Goal: Obtain resource: Obtain resource

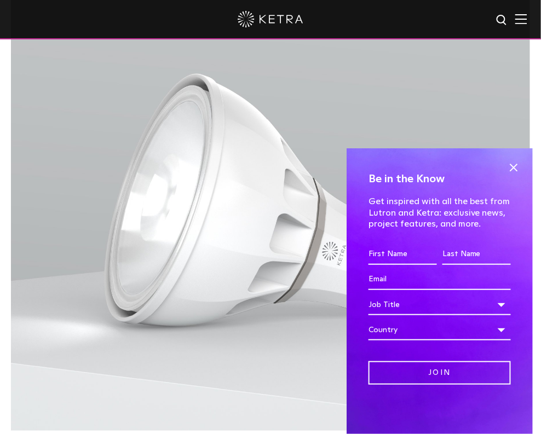
scroll to position [274, 0]
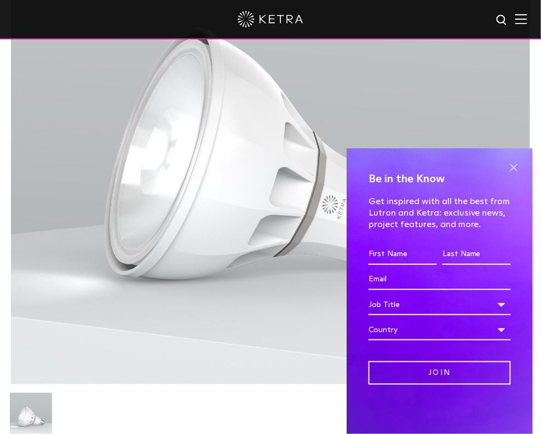
click at [514, 166] on span at bounding box center [514, 167] width 16 height 16
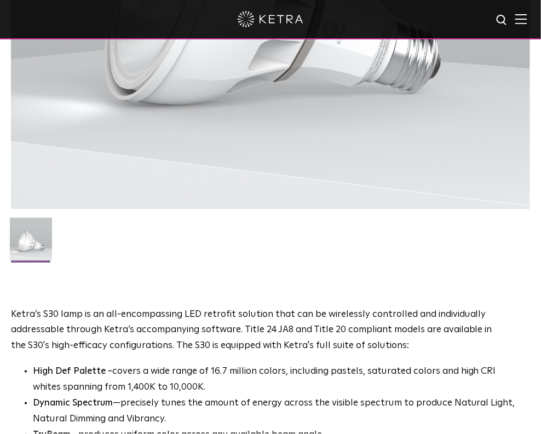
scroll to position [449, 0]
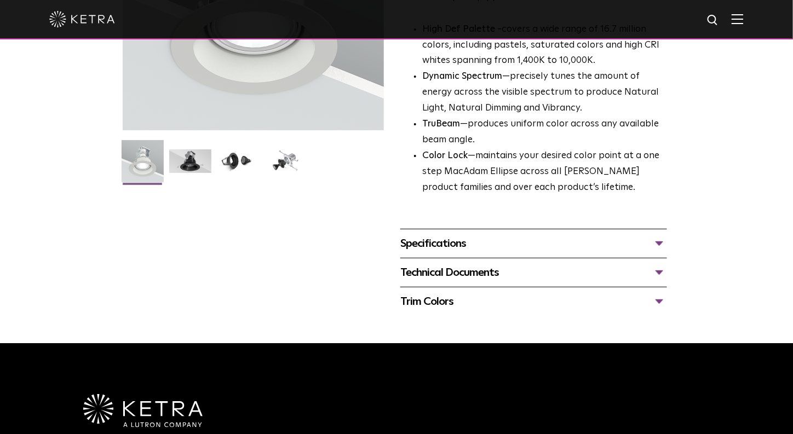
scroll to position [274, 0]
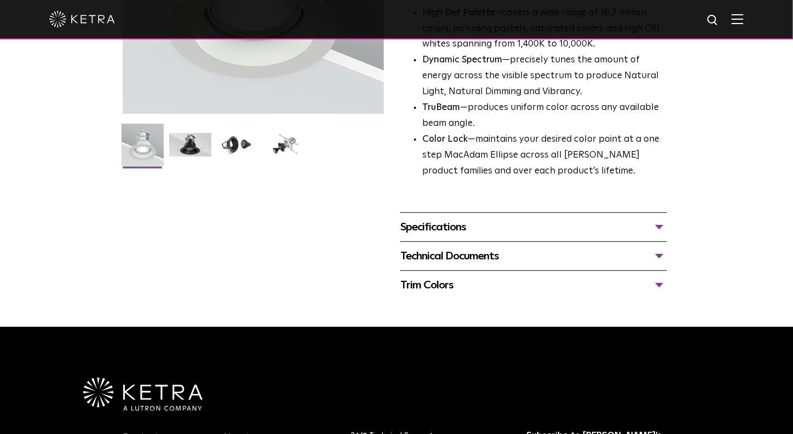
click at [472, 229] on div "Specifications" at bounding box center [533, 228] width 267 height 18
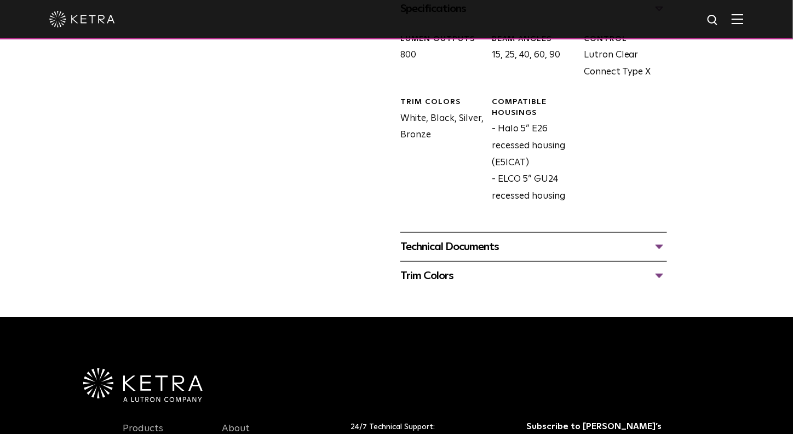
scroll to position [493, 0]
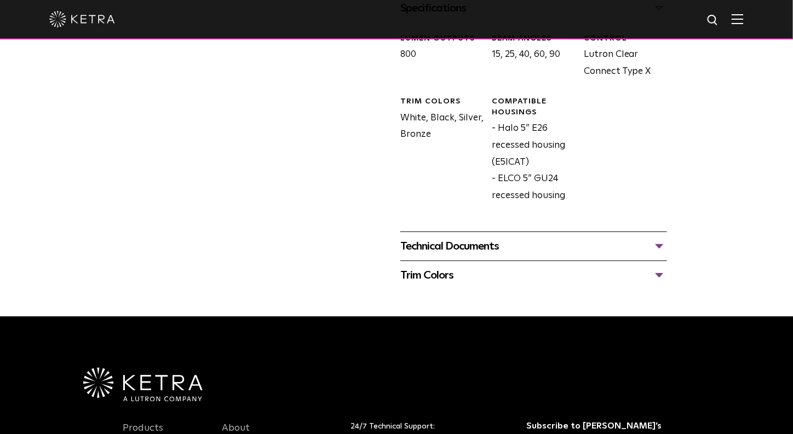
click at [531, 245] on div "Technical Documents" at bounding box center [533, 247] width 267 height 18
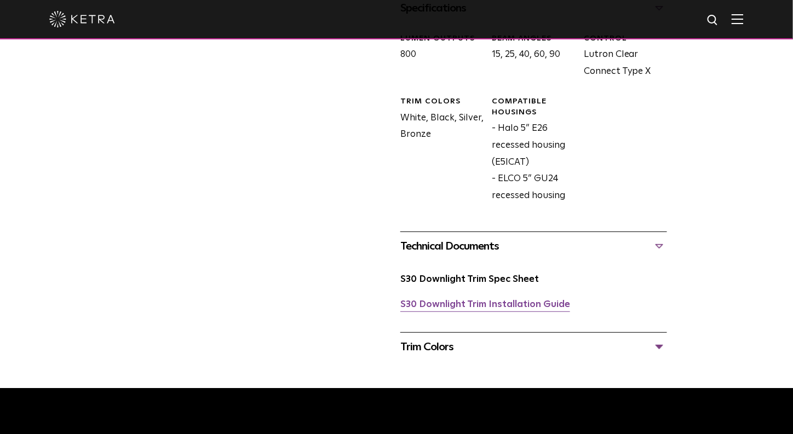
click at [501, 305] on link "S30 Downlight Trim Installation Guide" at bounding box center [485, 304] width 170 height 9
click at [492, 283] on link "S30 Downlight Trim Spec Sheet" at bounding box center [469, 279] width 139 height 9
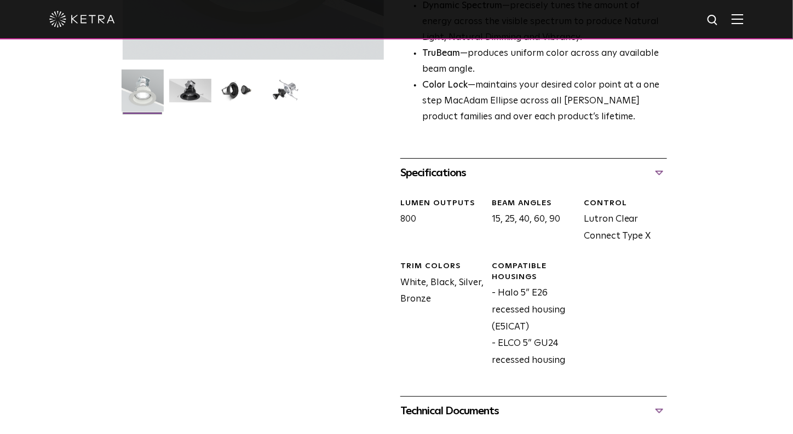
scroll to position [329, 0]
drag, startPoint x: 524, startPoint y: 325, endPoint x: 495, endPoint y: 325, distance: 29.0
click at [495, 325] on div "Compatible Housings - Halo 5” E26 recessed housing (E5ICAT) - ELCO 5” GU24 rece…" at bounding box center [529, 315] width 91 height 108
copy div "E5ICAT"
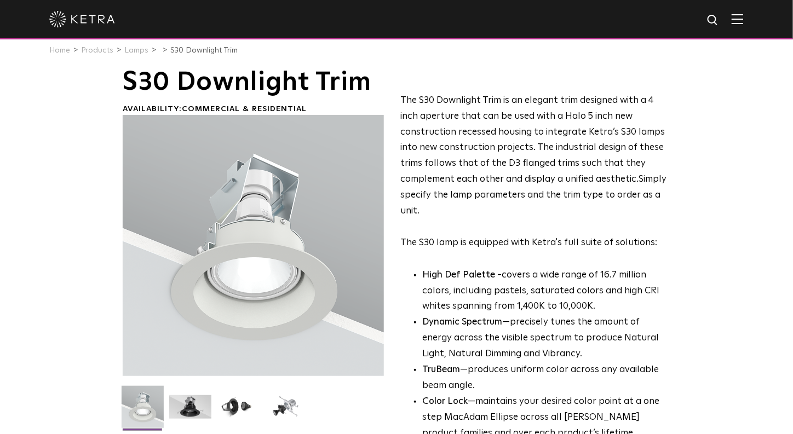
scroll to position [0, 0]
